Goal: Information Seeking & Learning: Learn about a topic

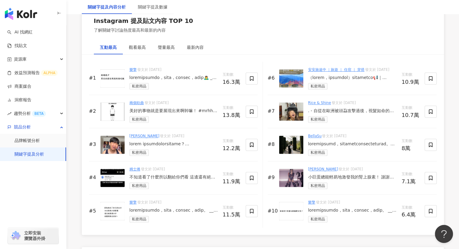
scroll to position [936, 0]
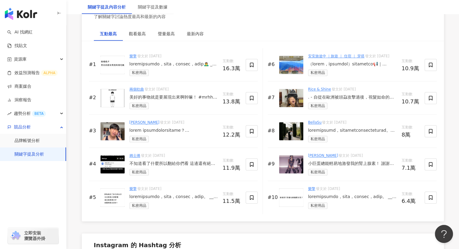
click at [140, 88] on link "兩個欸曲" at bounding box center [137, 89] width 14 height 4
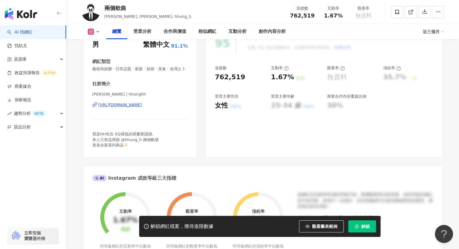
scroll to position [77, 0]
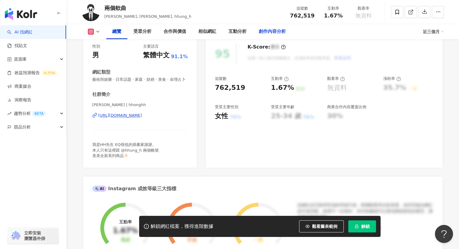
click at [276, 34] on div "創作內容分析" at bounding box center [272, 31] width 27 height 7
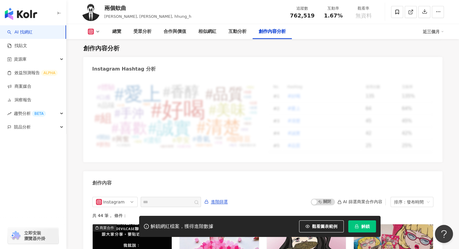
click at [95, 31] on icon at bounding box center [97, 31] width 5 height 5
click at [121, 27] on div "總覽" at bounding box center [116, 31] width 21 height 15
